Goal: Task Accomplishment & Management: Manage account settings

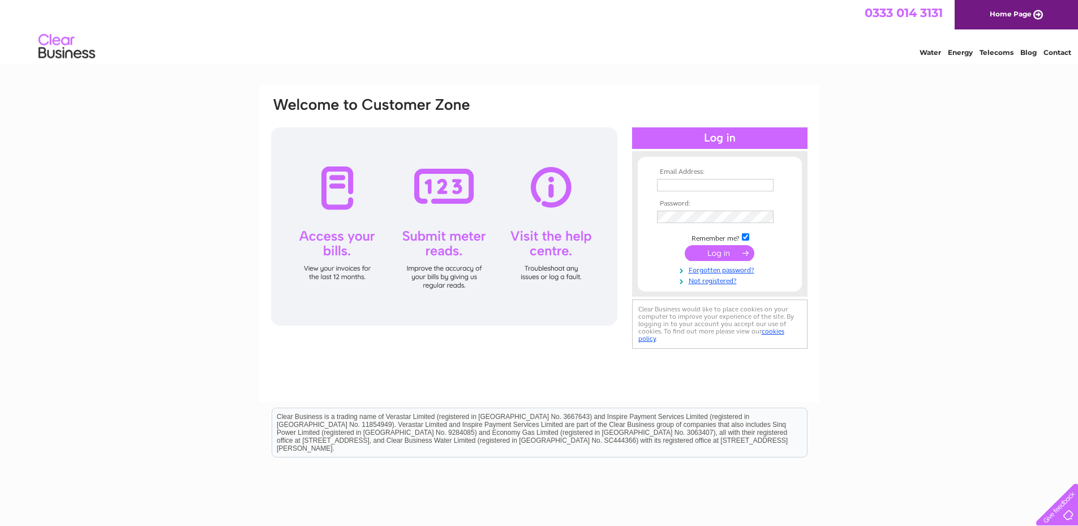
type input "natalie@campingwagon.co.uk"
click at [712, 248] on input "submit" at bounding box center [720, 253] width 70 height 16
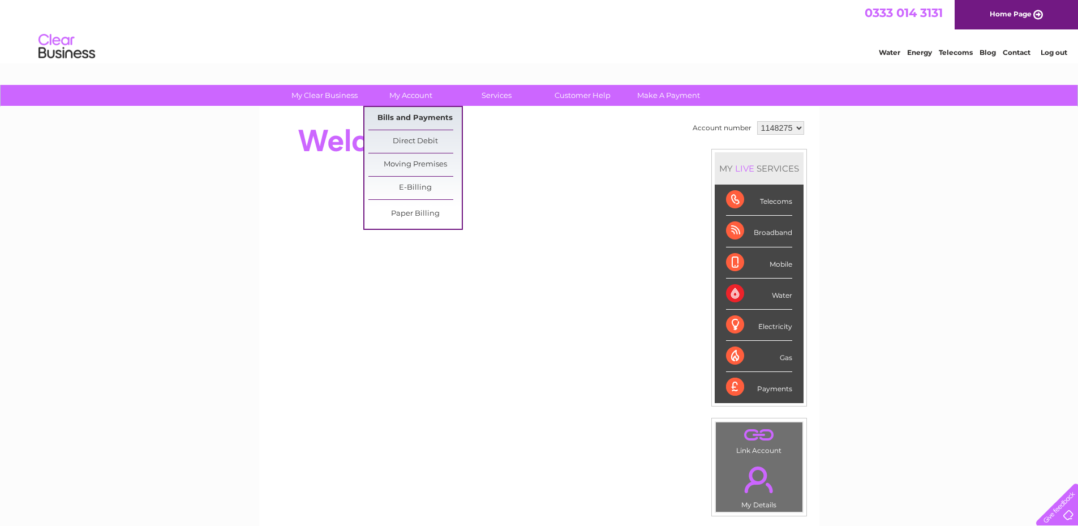
click at [405, 118] on link "Bills and Payments" at bounding box center [414, 118] width 93 height 23
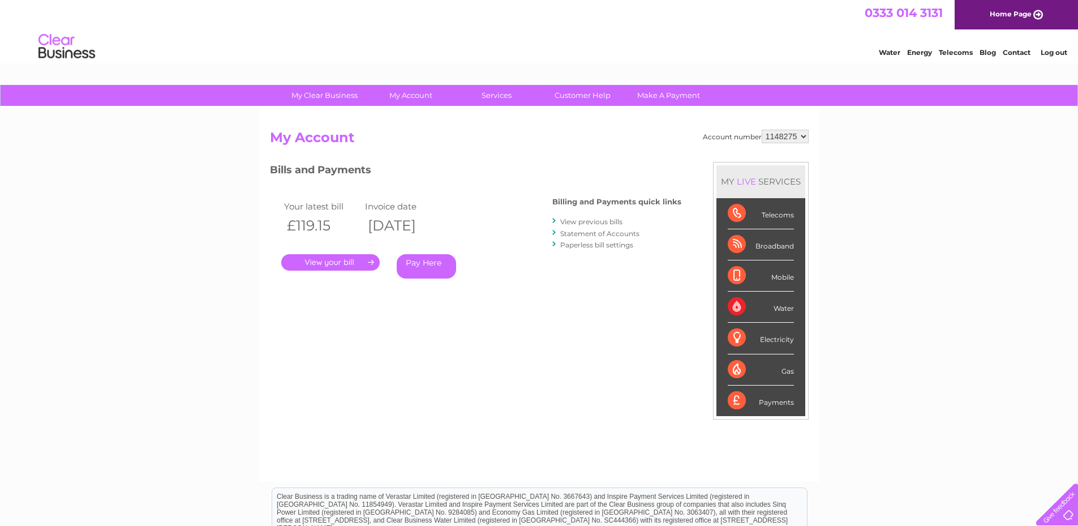
click at [587, 221] on link "View previous bills" at bounding box center [591, 221] width 62 height 8
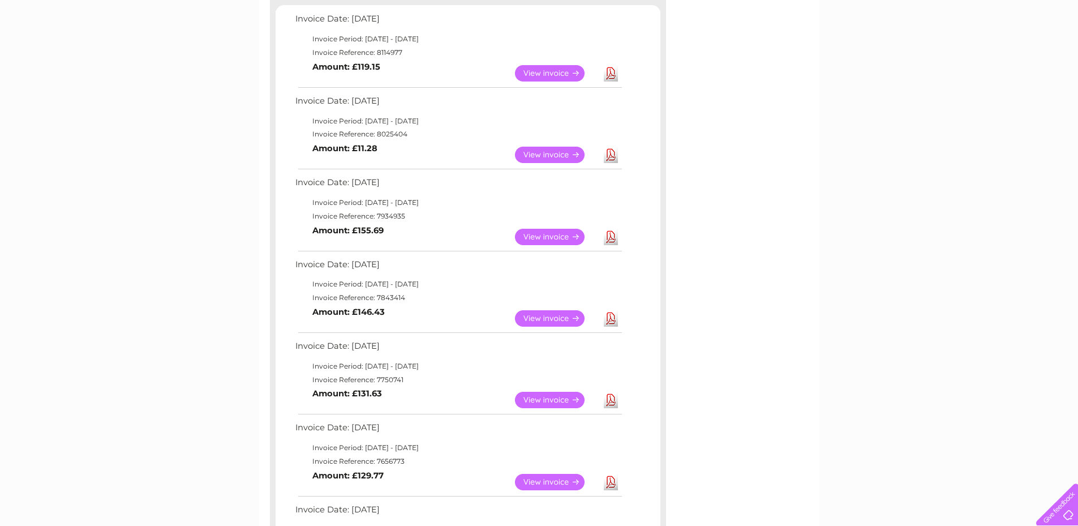
scroll to position [226, 0]
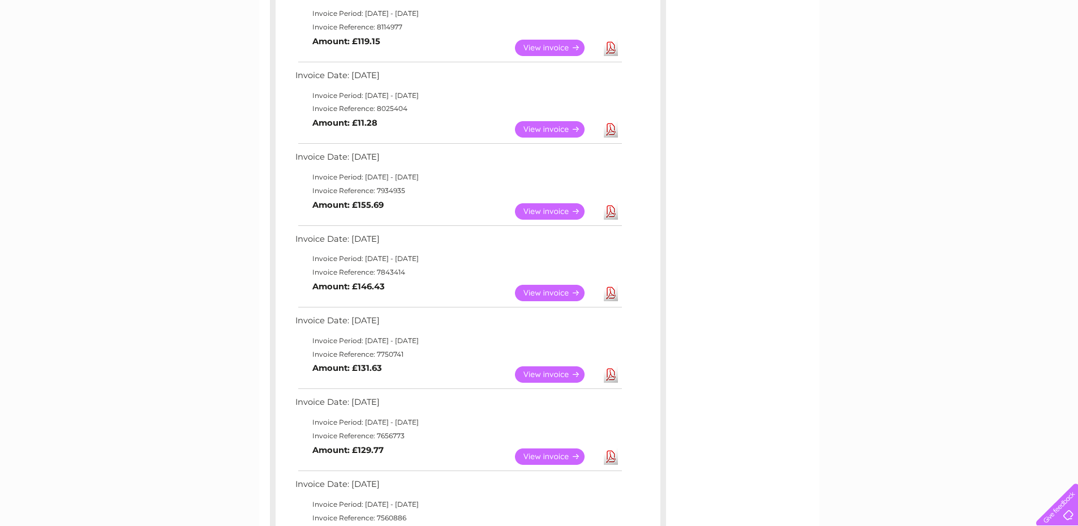
click at [528, 371] on link "View" at bounding box center [556, 374] width 83 height 16
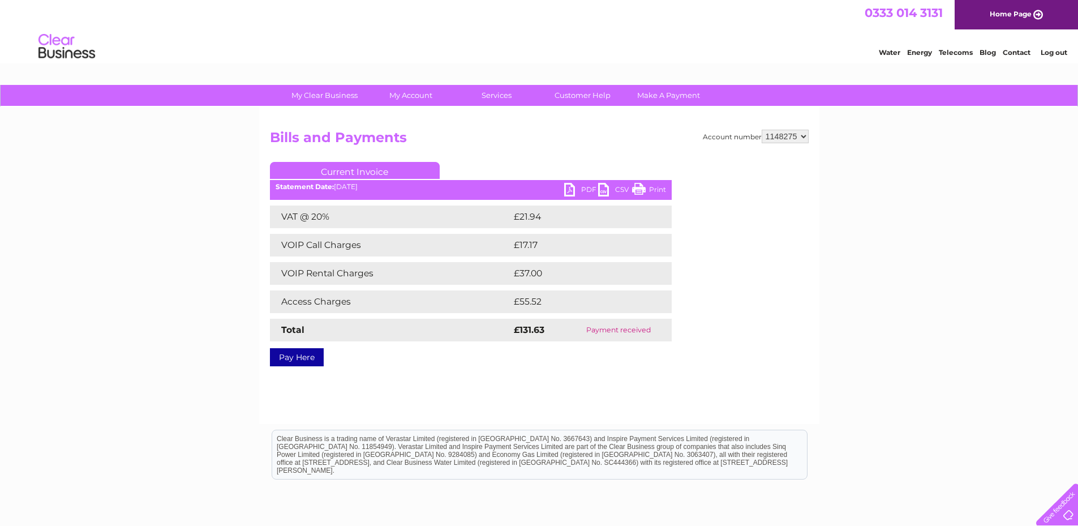
click at [574, 187] on link "PDF" at bounding box center [581, 191] width 34 height 16
